Goal: Information Seeking & Learning: Learn about a topic

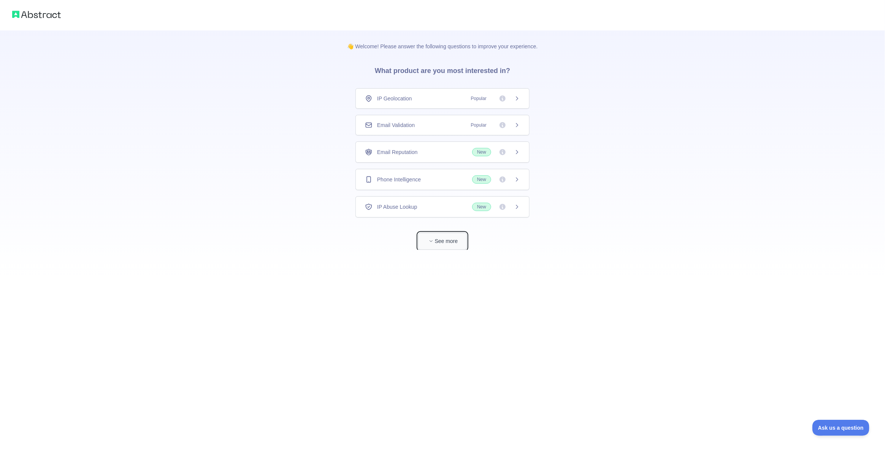
click at [449, 233] on button "See more" at bounding box center [442, 241] width 49 height 17
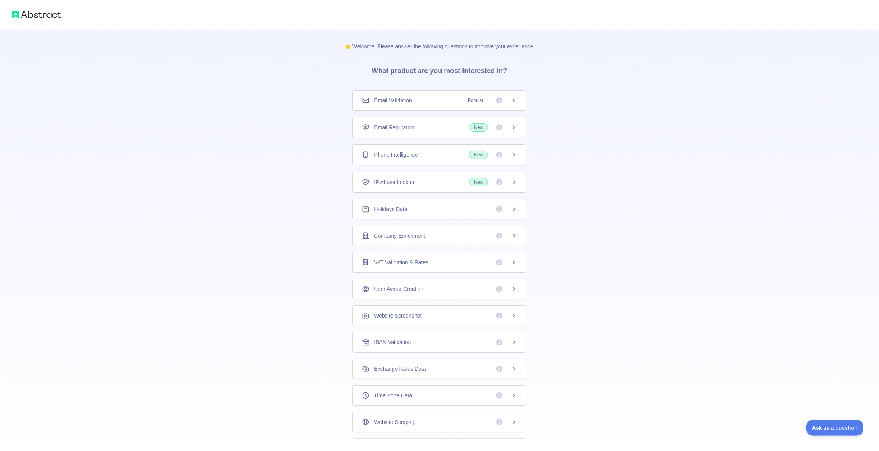
click at [43, 16] on img at bounding box center [36, 14] width 49 height 11
click at [462, 129] on div "Email Validation Popular" at bounding box center [439, 125] width 174 height 21
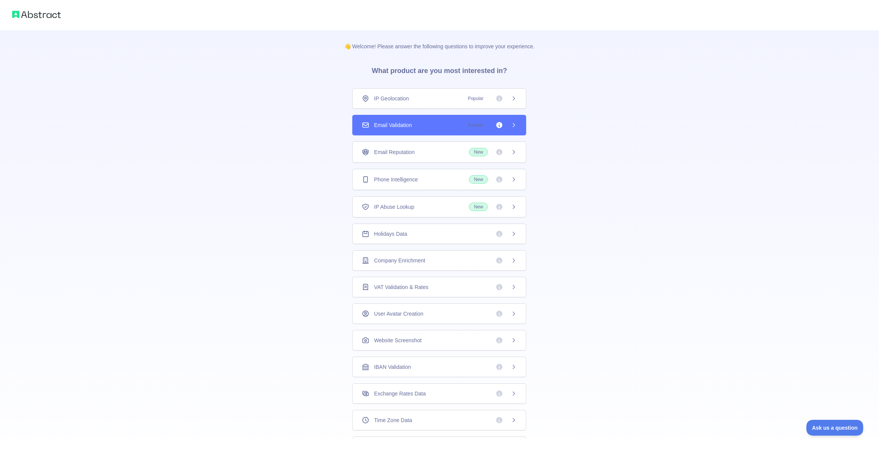
click at [462, 129] on div "Email Validation Popular" at bounding box center [439, 125] width 174 height 21
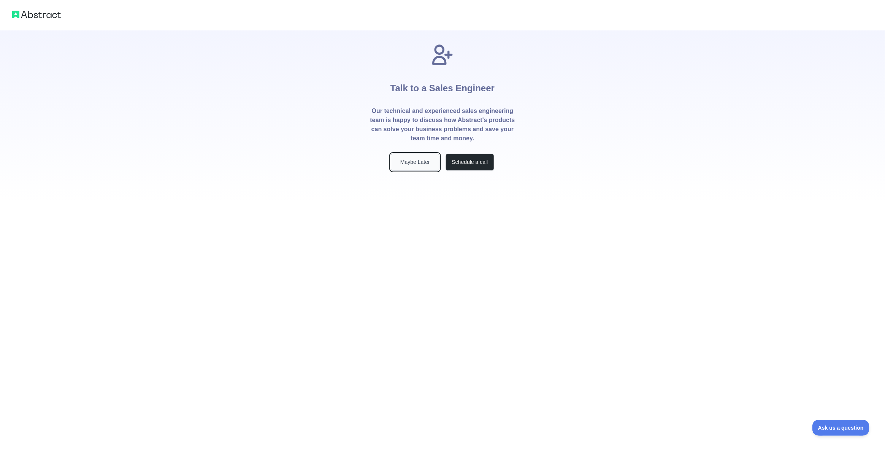
click at [405, 167] on button "Maybe Later" at bounding box center [415, 162] width 49 height 17
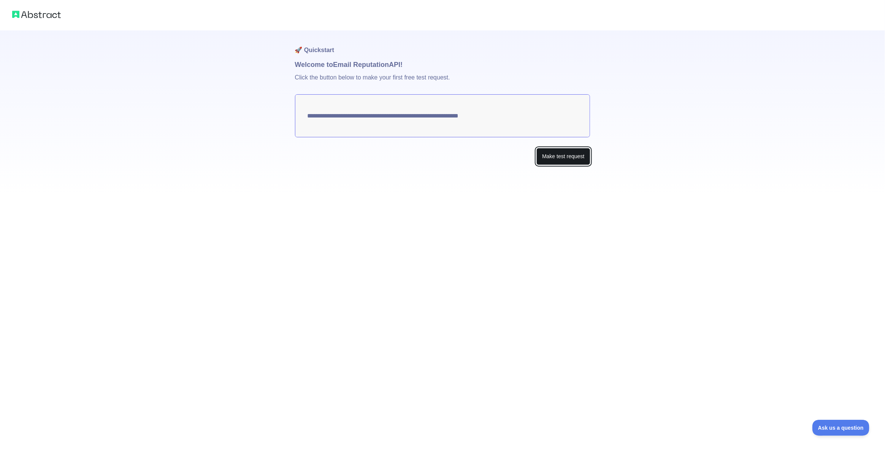
click at [551, 161] on button "Make test request" at bounding box center [563, 156] width 54 height 17
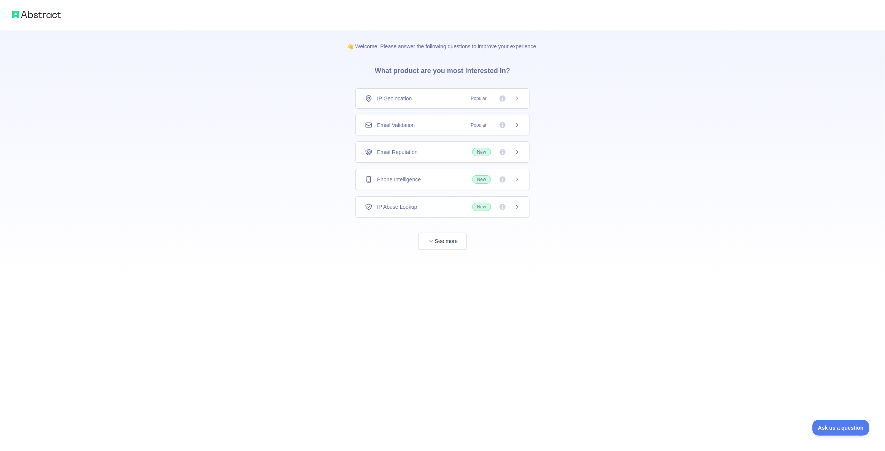
click at [435, 229] on span "See more" at bounding box center [442, 233] width 174 height 32
click at [440, 238] on button "See more" at bounding box center [442, 241] width 49 height 17
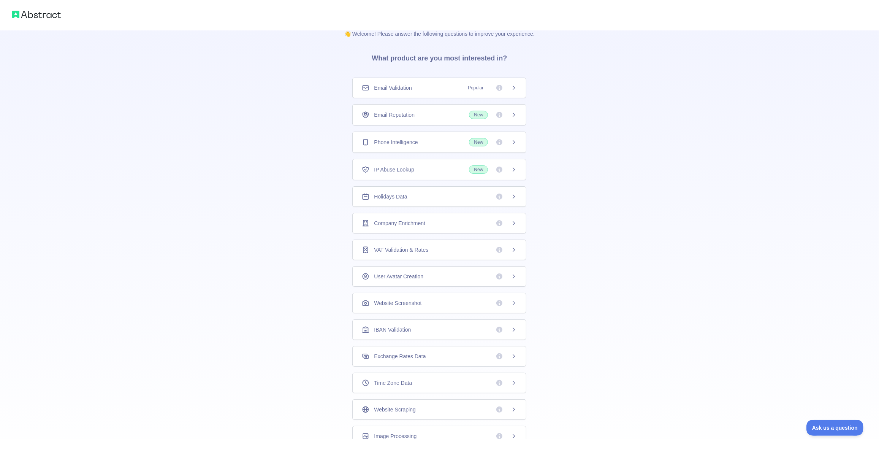
scroll to position [33, 0]
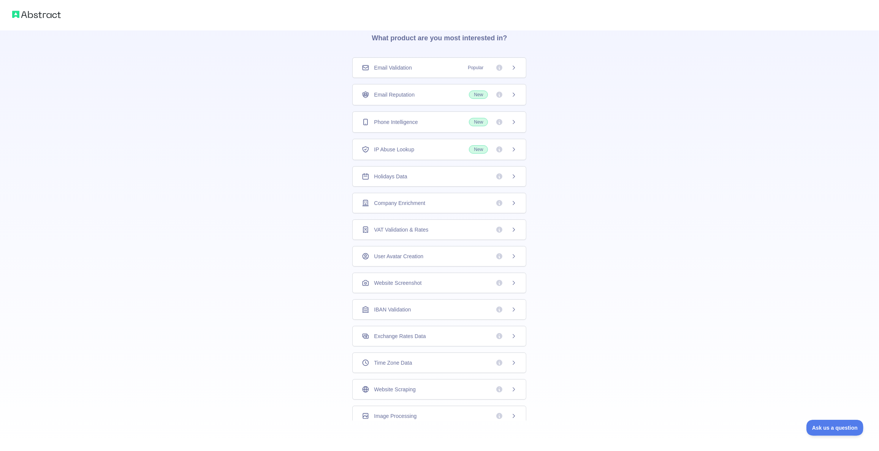
click at [470, 386] on div "Website Scraping" at bounding box center [439, 390] width 155 height 8
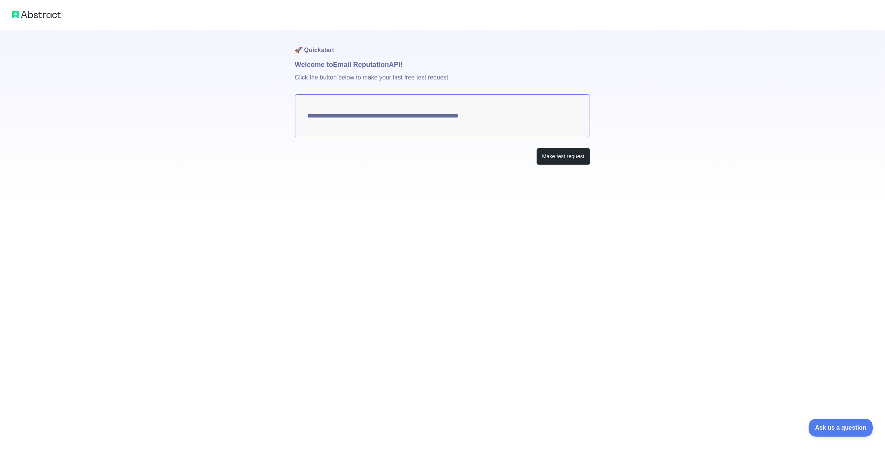
click at [827, 427] on span "Ask us a question" at bounding box center [837, 426] width 57 height 5
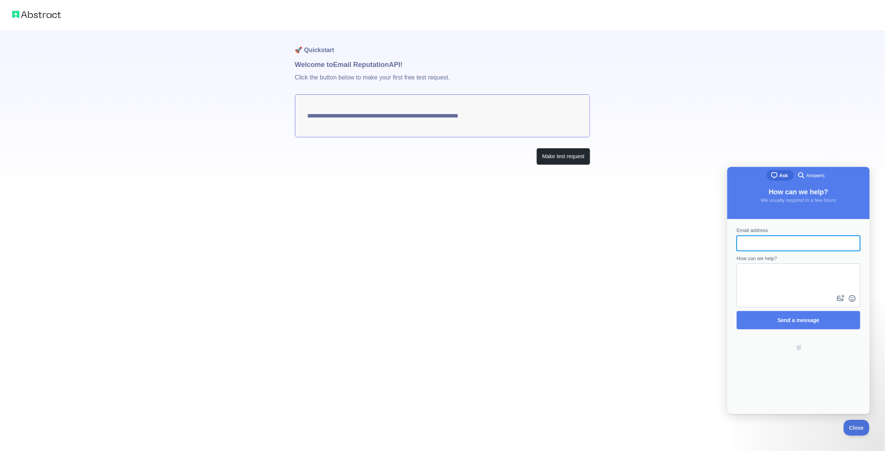
click at [48, 18] on img at bounding box center [36, 14] width 49 height 11
drag, startPoint x: 635, startPoint y: 244, endPoint x: 685, endPoint y: 74, distance: 178.0
click at [645, 224] on div "**********" at bounding box center [442, 225] width 885 height 451
click at [730, 125] on div "**********" at bounding box center [442, 97] width 885 height 195
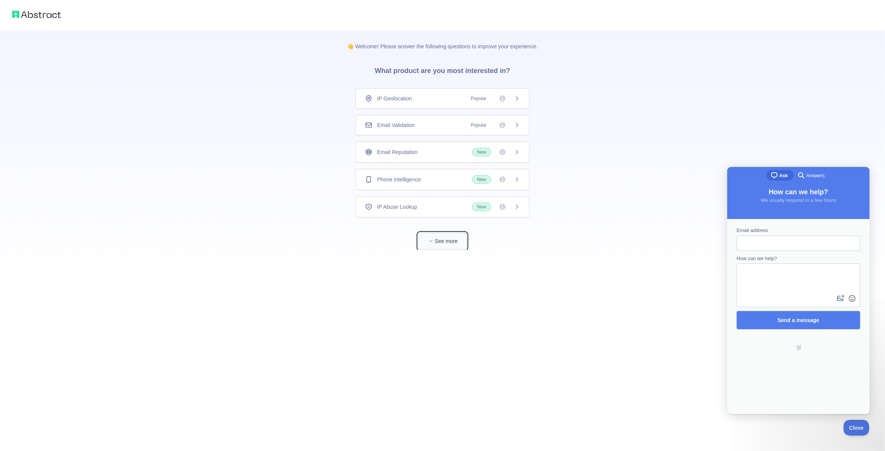
click at [436, 246] on button "See more" at bounding box center [442, 241] width 49 height 17
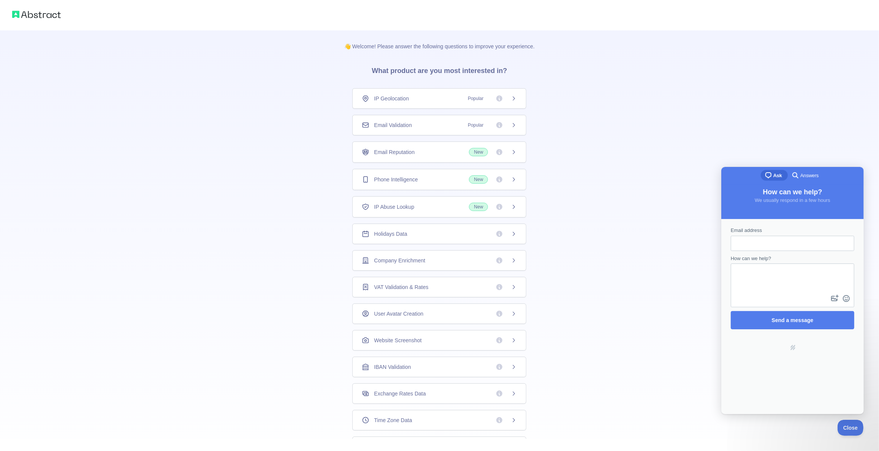
click at [289, 224] on div "👋 Welcome! Please answer the following questions to improve your experience. Wh…" at bounding box center [439, 242] width 879 height 484
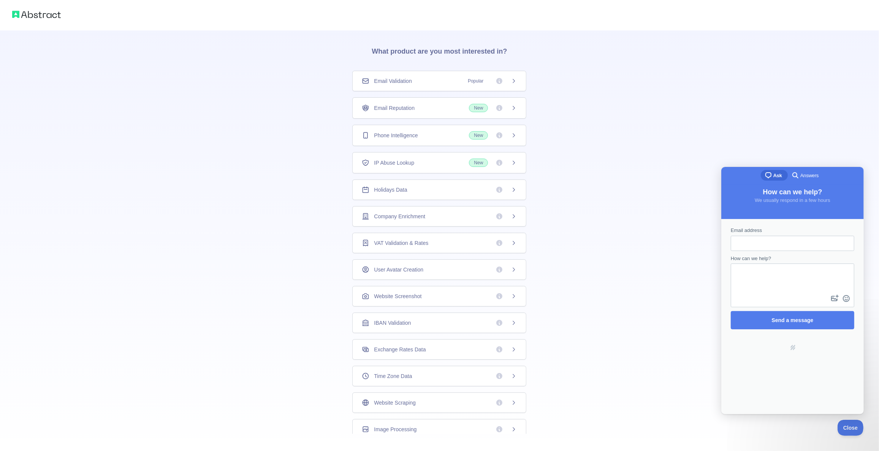
scroll to position [33, 0]
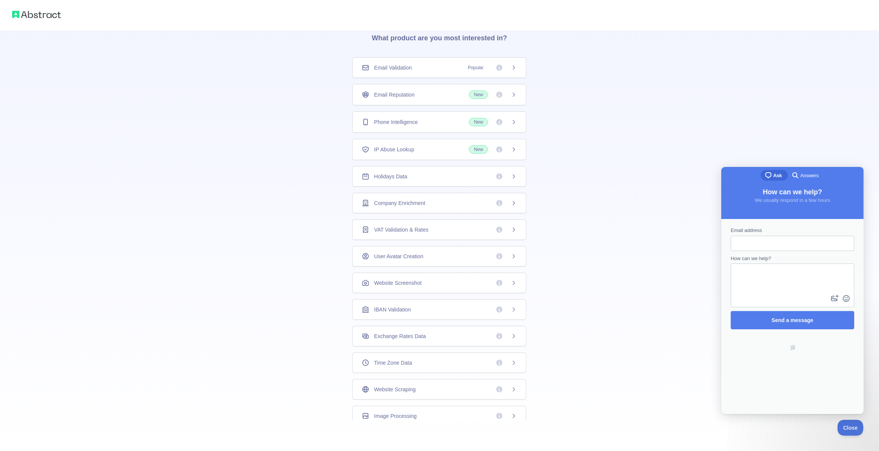
click at [449, 201] on div "Company Enrichment" at bounding box center [439, 203] width 155 height 8
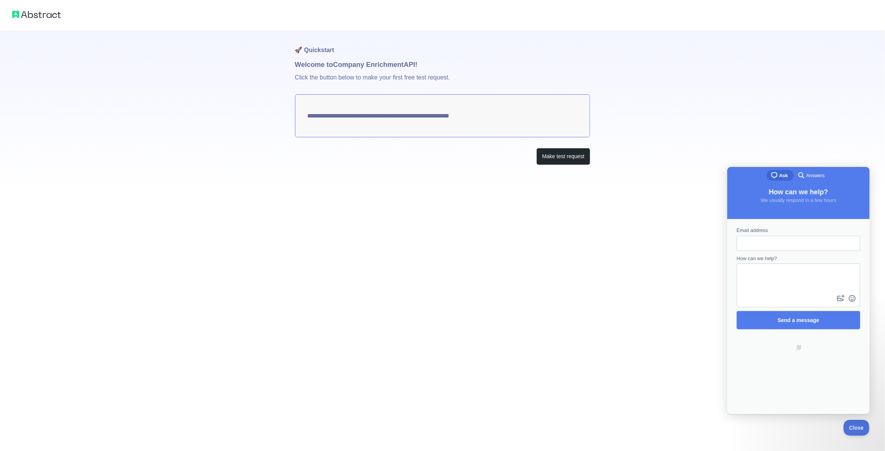
click at [501, 117] on textarea "**********" at bounding box center [442, 115] width 295 height 43
click at [566, 156] on button "Make test request" at bounding box center [563, 156] width 54 height 17
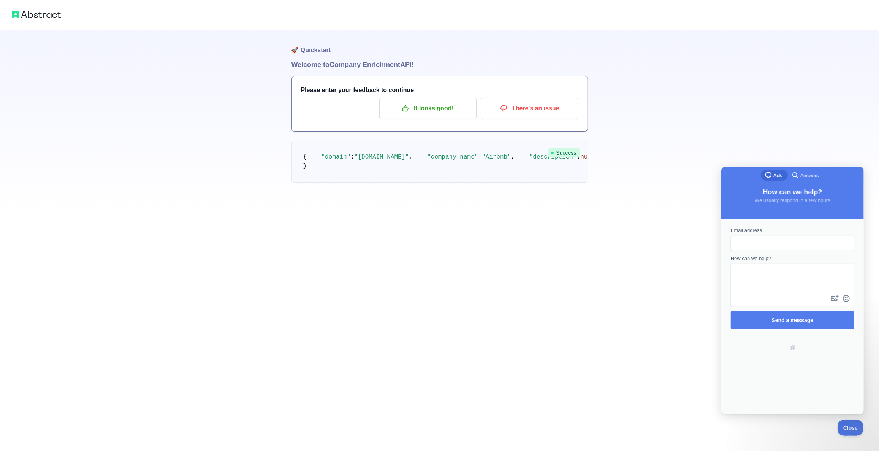
scroll to position [24, 0]
click at [433, 102] on p "It looks good!" at bounding box center [428, 108] width 86 height 13
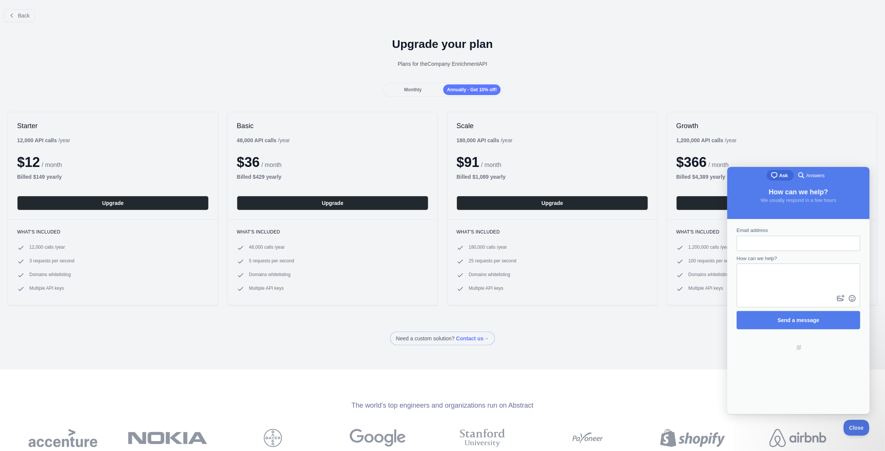
click at [281, 92] on div "Monthly Annually - Get 10% off!" at bounding box center [442, 90] width 885 height 14
click at [410, 92] on div "Monthly" at bounding box center [412, 89] width 57 height 11
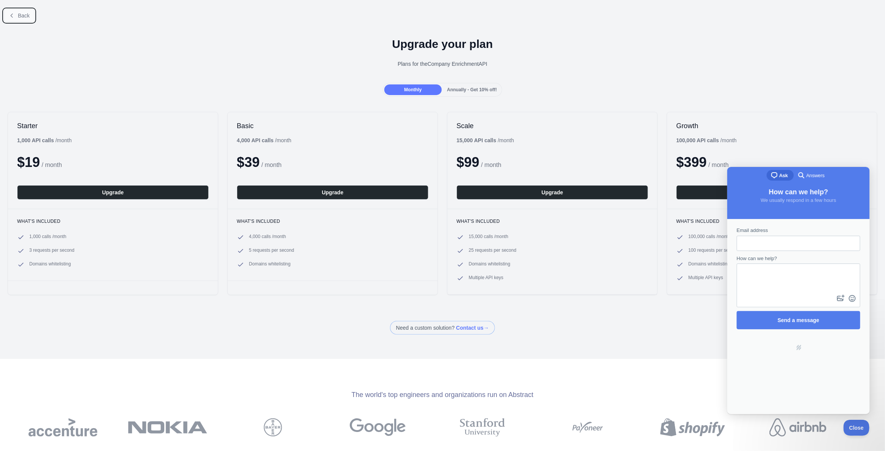
click at [29, 19] on button "Back" at bounding box center [19, 15] width 31 height 13
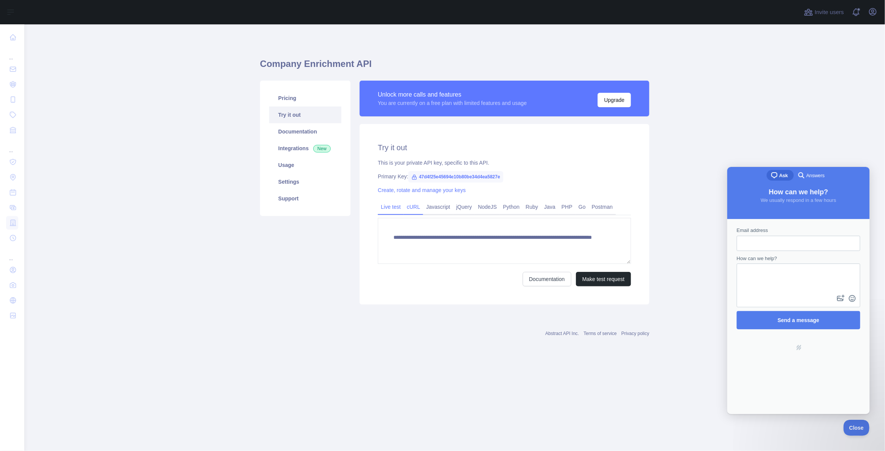
click at [416, 208] on link "cURL" at bounding box center [413, 207] width 19 height 12
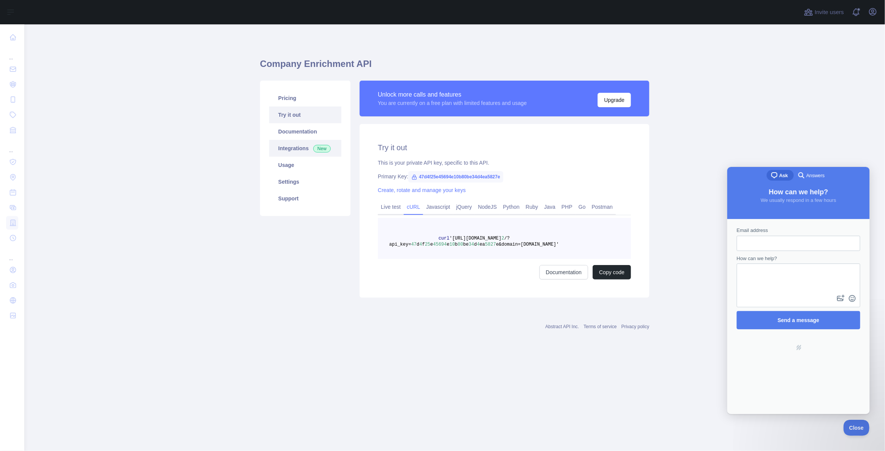
click at [301, 143] on link "Integrations New" at bounding box center [305, 148] width 72 height 17
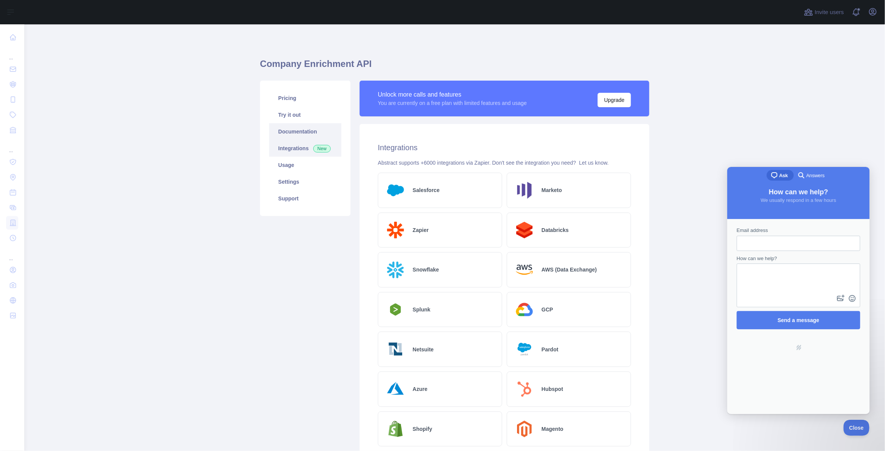
click at [293, 124] on link "Documentation" at bounding box center [305, 131] width 72 height 17
click at [290, 198] on link "Support" at bounding box center [305, 198] width 72 height 17
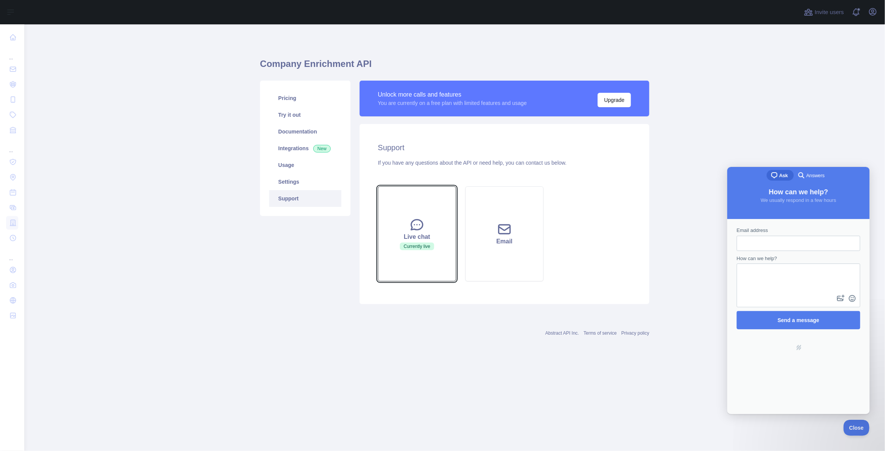
click at [416, 203] on button "Live chat Currently live" at bounding box center [417, 233] width 78 height 95
click at [745, 251] on form "Email address How can we help? image-plus emoji cross-large Send a message" at bounding box center [798, 277] width 124 height 103
click at [749, 241] on input "Email address" at bounding box center [797, 243] width 111 height 14
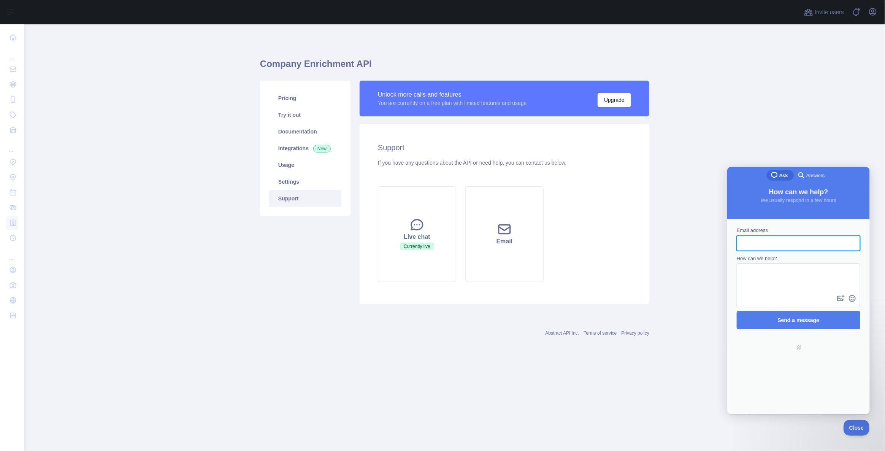
type input "**********"
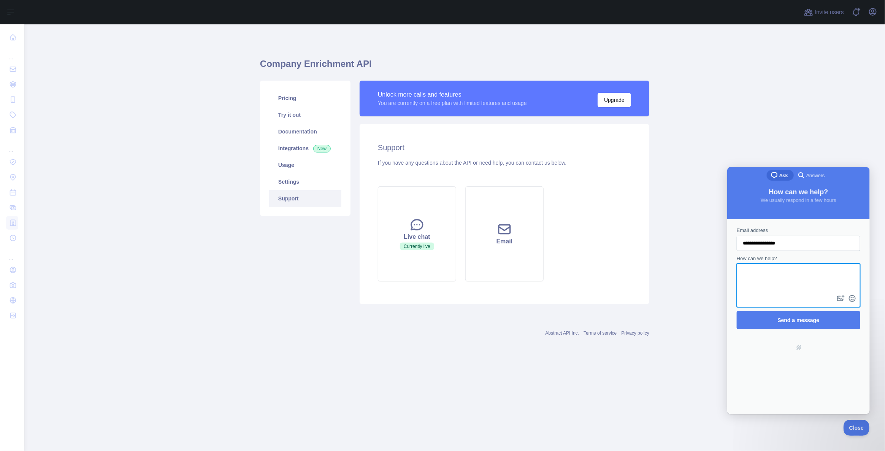
click at [773, 267] on textarea "How can we help?" at bounding box center [798, 278] width 122 height 29
type textarea "*"
click at [767, 296] on div "Contact form" at bounding box center [798, 285] width 124 height 44
click at [759, 290] on textarea "**********" at bounding box center [798, 278] width 122 height 29
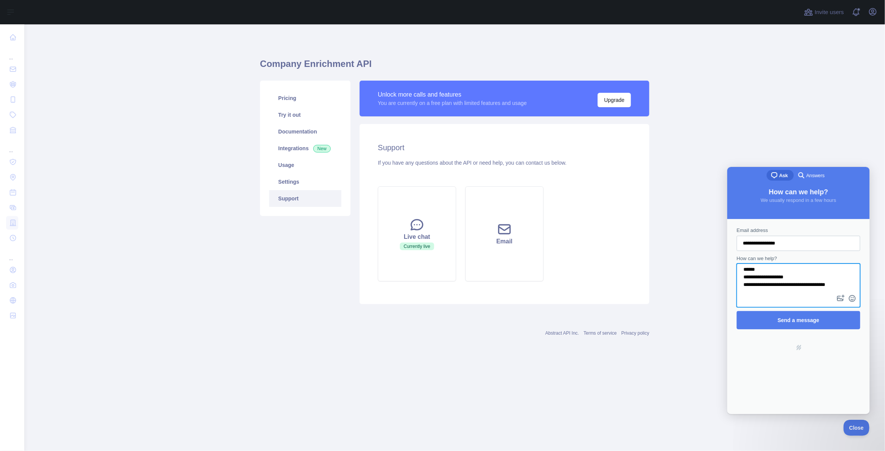
click at [759, 290] on textarea "**********" at bounding box center [798, 278] width 122 height 29
click at [835, 286] on textarea "**********" at bounding box center [798, 278] width 122 height 29
type textarea "**********"
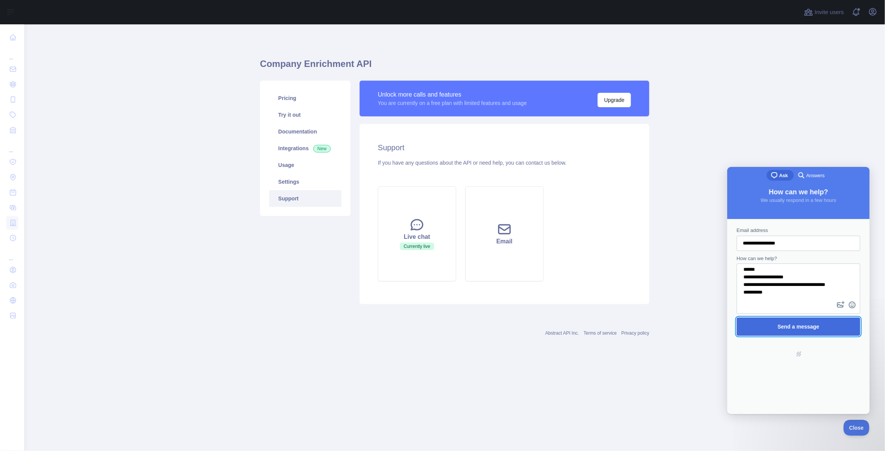
click at [824, 325] on span "Send a message" at bounding box center [798, 325] width 107 height 17
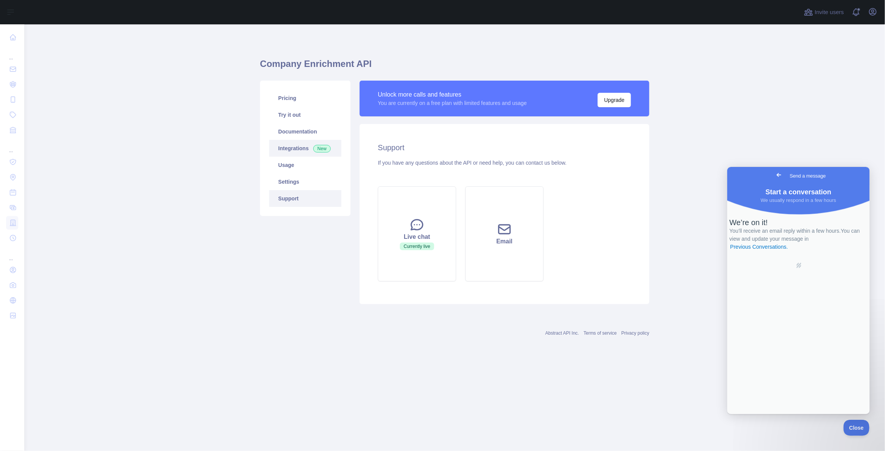
click at [306, 146] on link "Integrations New" at bounding box center [305, 148] width 72 height 17
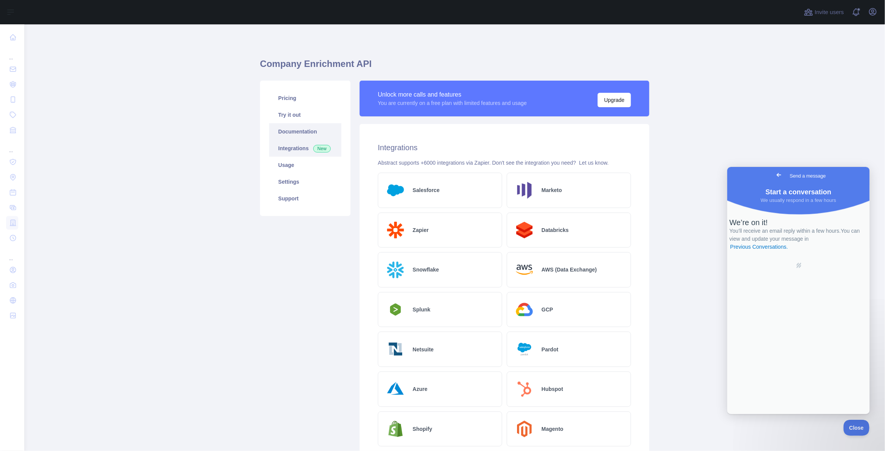
click at [307, 133] on link "Documentation" at bounding box center [305, 131] width 72 height 17
click at [303, 100] on link "Pricing" at bounding box center [305, 98] width 72 height 17
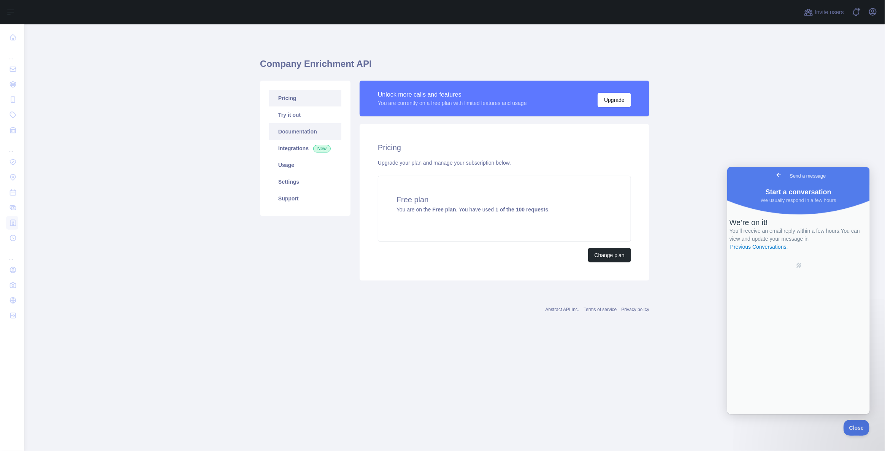
click at [292, 126] on link "Documentation" at bounding box center [305, 131] width 72 height 17
click at [327, 116] on link "Try it out" at bounding box center [305, 114] width 72 height 17
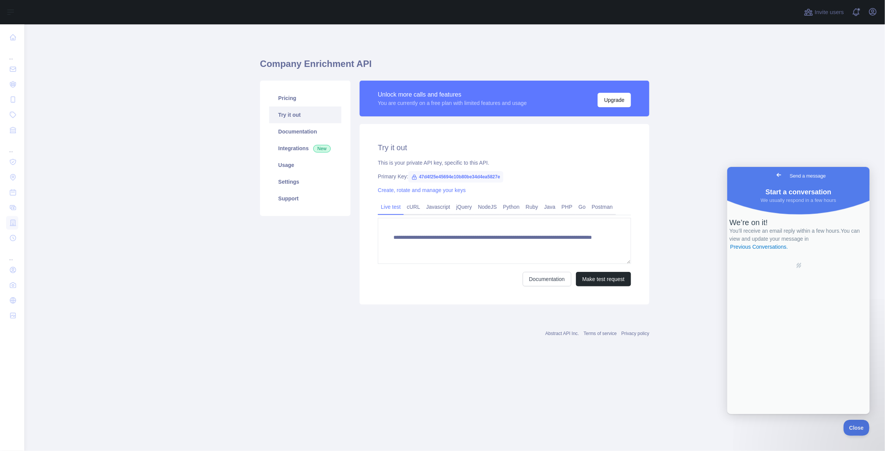
drag, startPoint x: 430, startPoint y: 177, endPoint x: 425, endPoint y: 175, distance: 5.1
click at [429, 177] on span "47d4f25e45694e10b80be34d4ea5827e" at bounding box center [455, 176] width 95 height 11
click at [419, 174] on span "47d4f25e45694e10b80be34d4ea5827e" at bounding box center [455, 176] width 95 height 11
drag, startPoint x: 417, startPoint y: 175, endPoint x: 519, endPoint y: 176, distance: 101.9
click at [519, 176] on div "Primary Key: 47d4f25e45694e10b80be34d4ea5827e" at bounding box center [504, 177] width 253 height 8
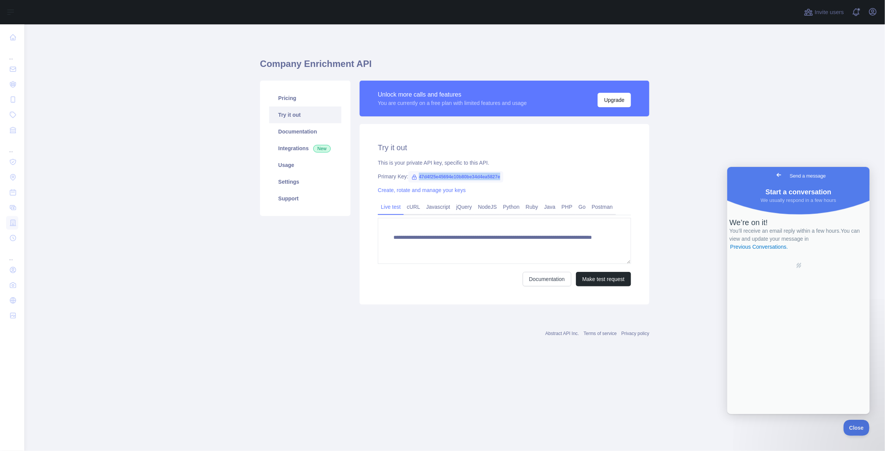
copy span "47d4f25e45694e10b80be34d4ea5827e"
